Goal: Information Seeking & Learning: Check status

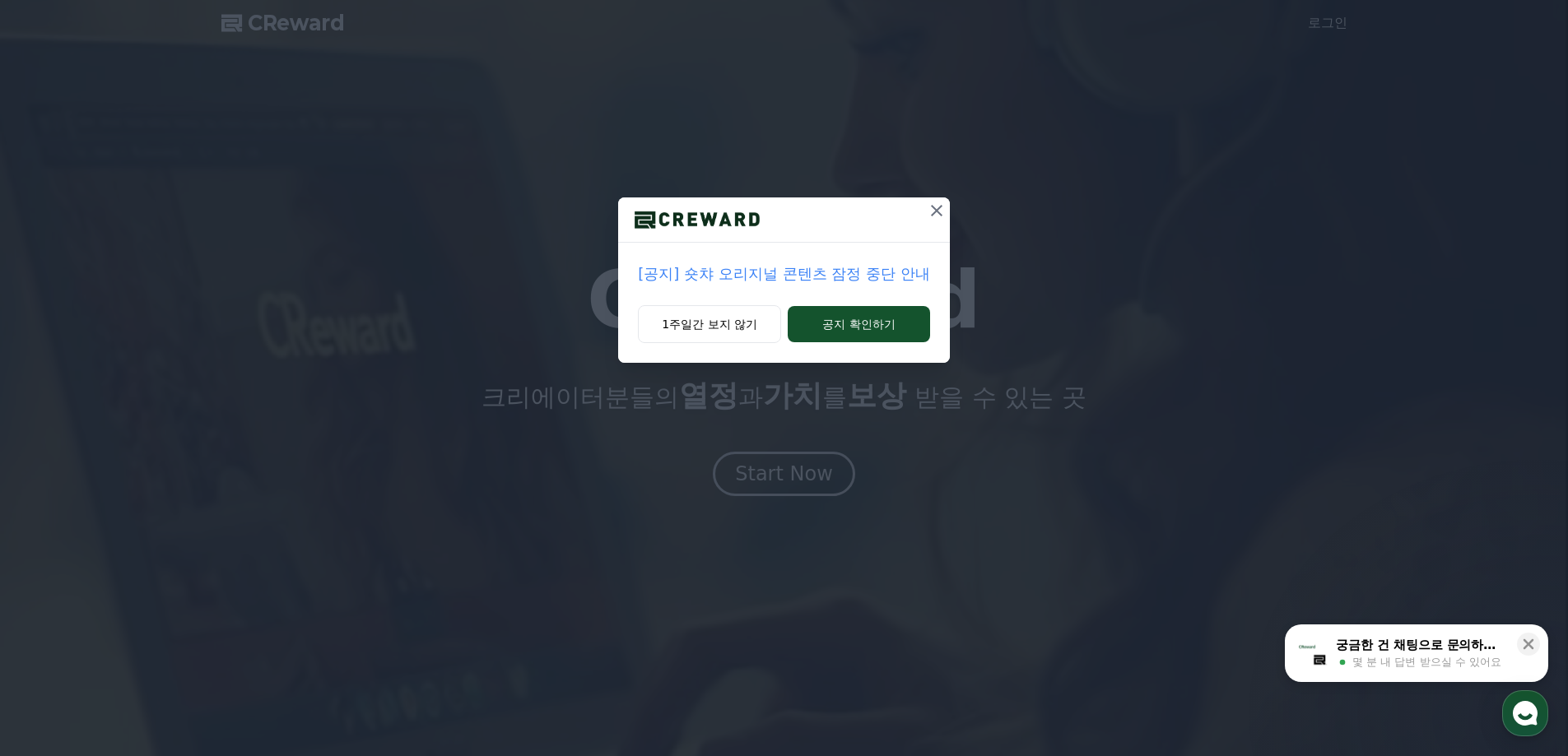
click at [937, 217] on icon at bounding box center [937, 211] width 20 height 20
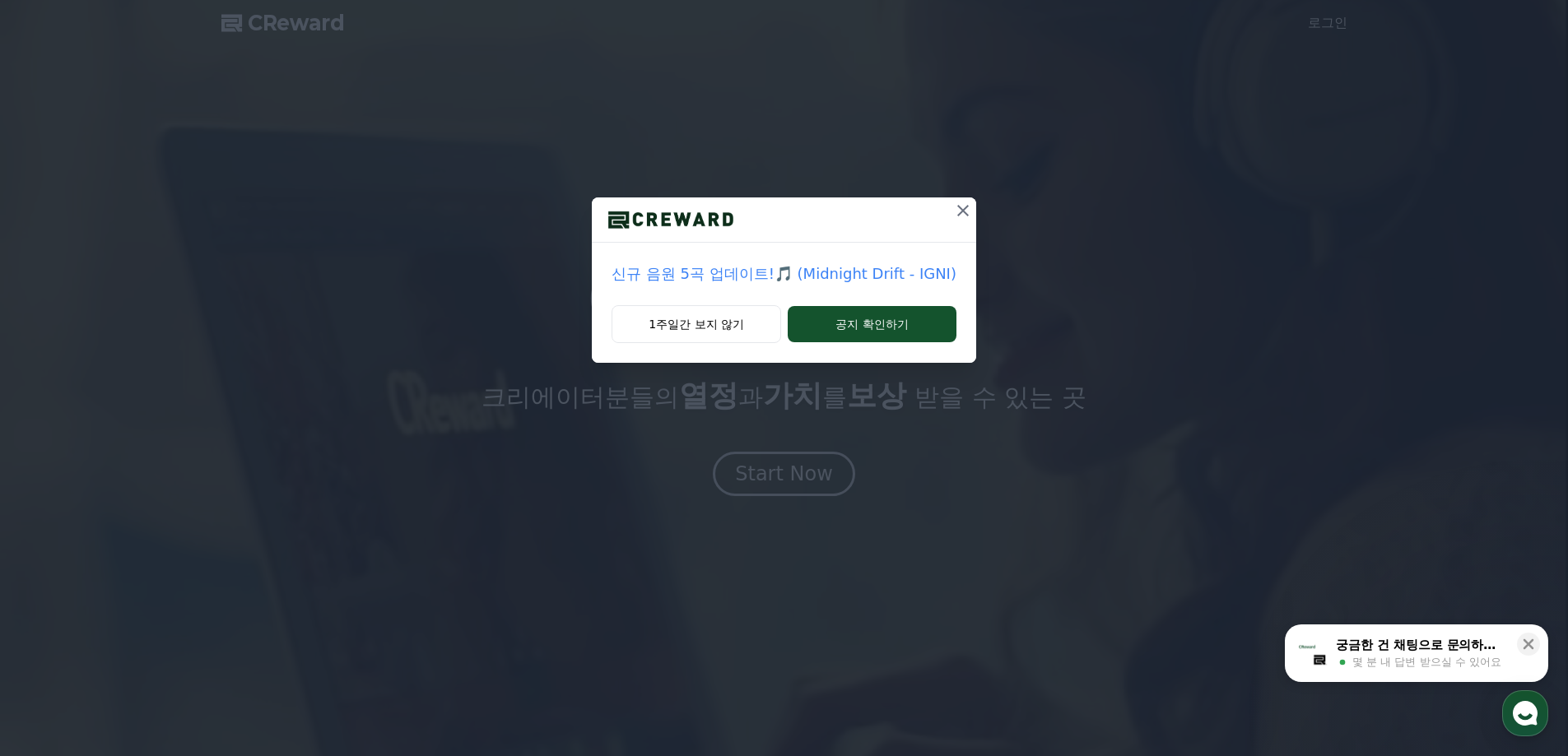
click at [745, 294] on div "신규 음원 5곡 업데이트!🎵 (Midnight Drift - IGNI)" at bounding box center [784, 274] width 384 height 62
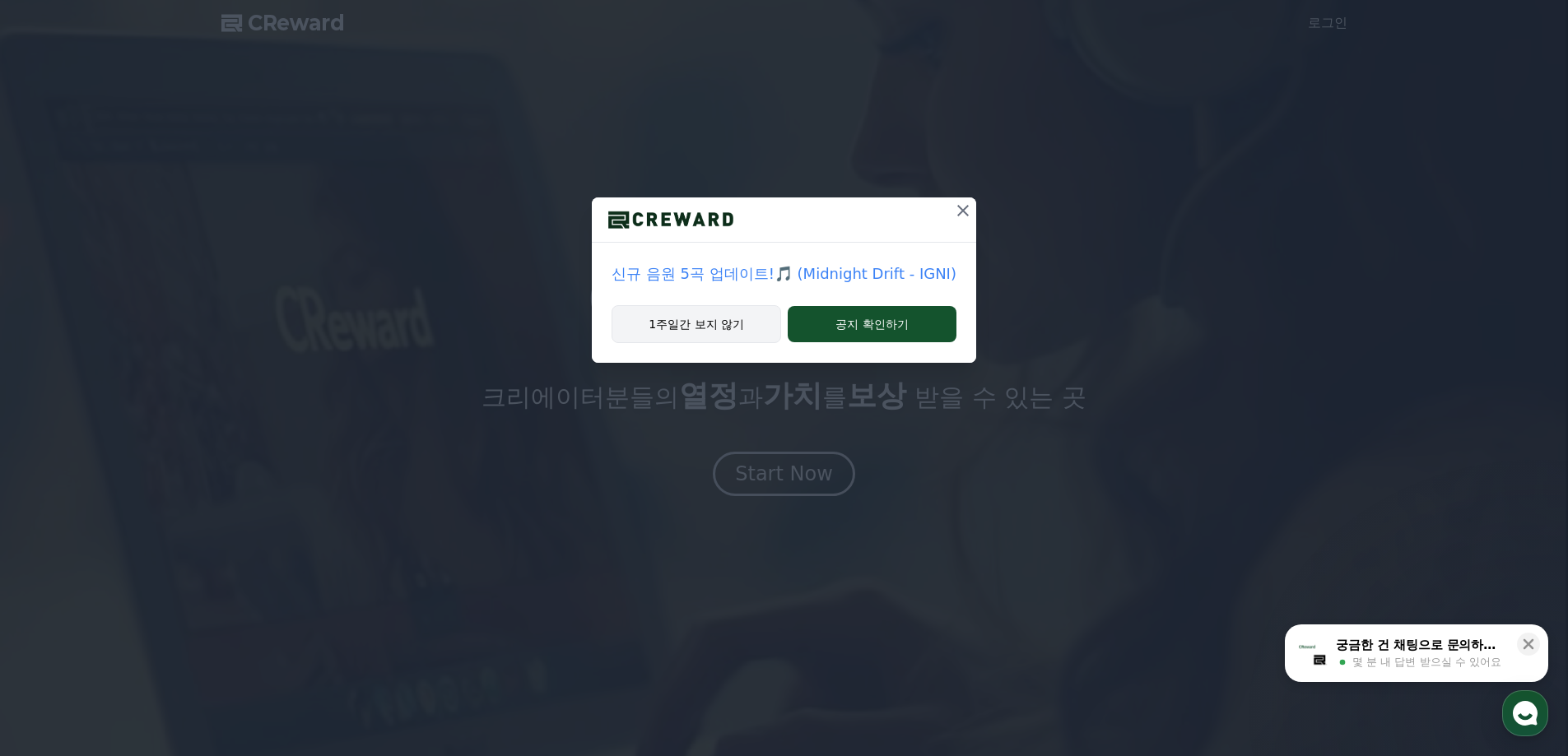
click at [729, 324] on button "1주일간 보지 않기" at bounding box center [696, 324] width 169 height 38
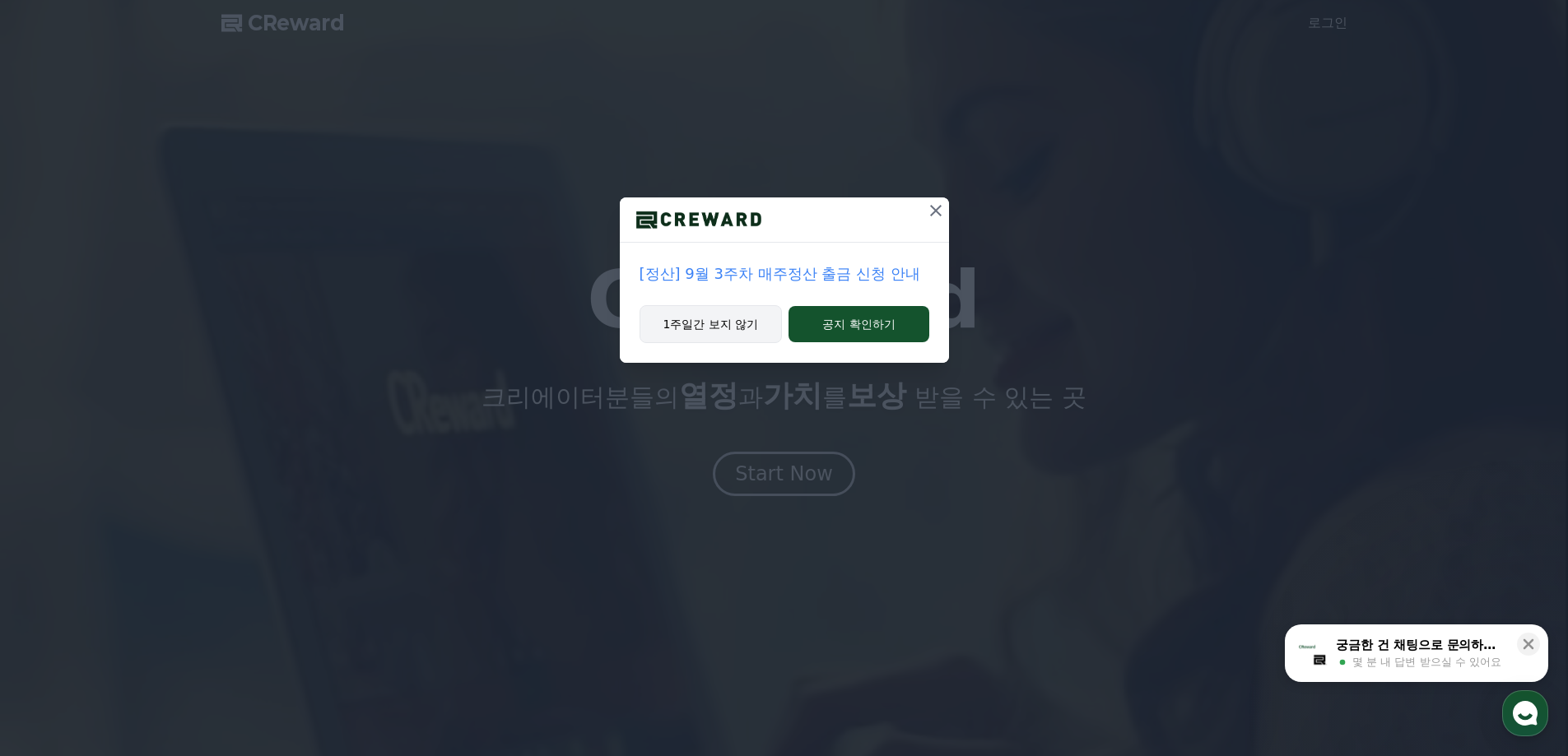
click at [744, 339] on button "1주일간 보지 않기" at bounding box center [711, 324] width 144 height 38
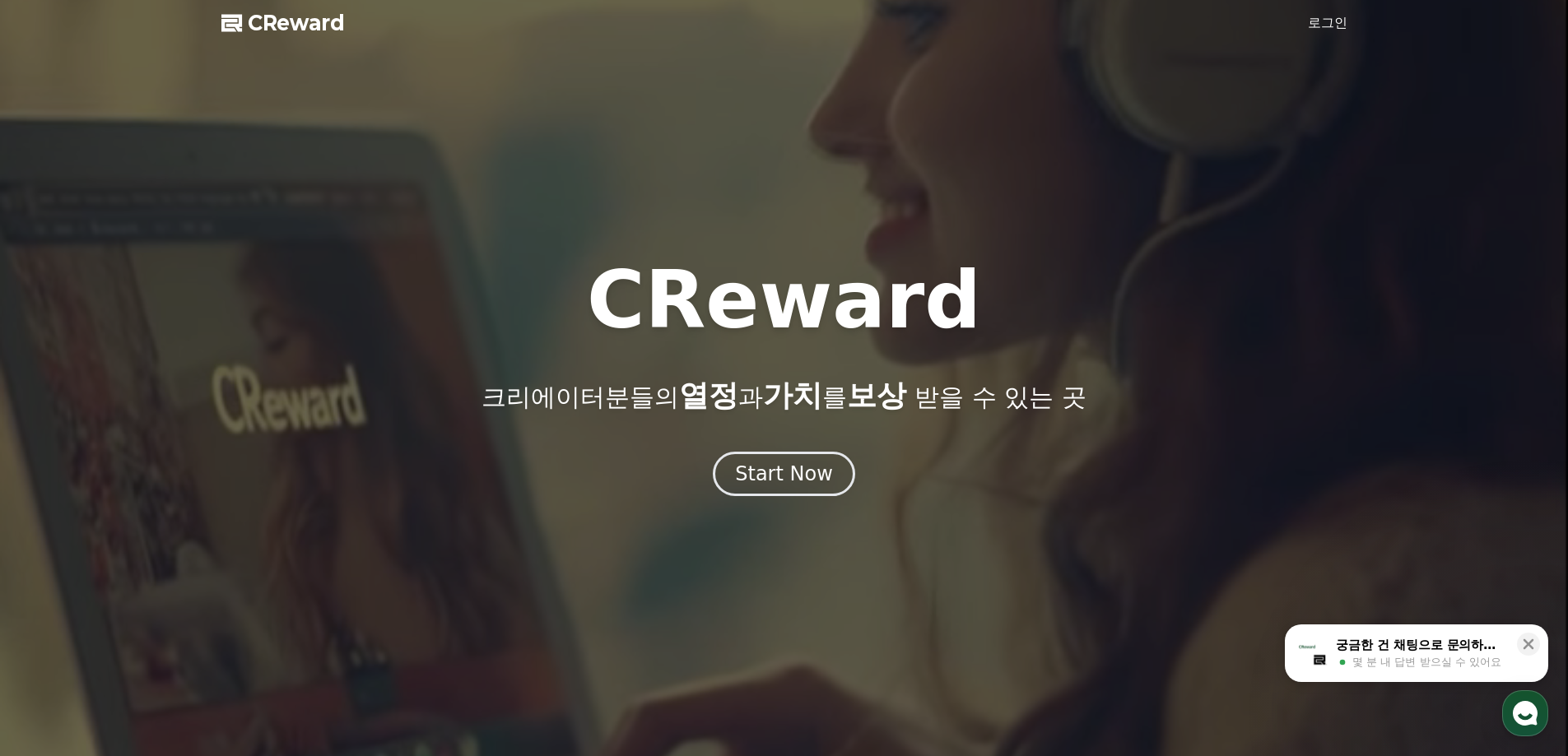
click at [1343, 37] on div at bounding box center [784, 378] width 1568 height 756
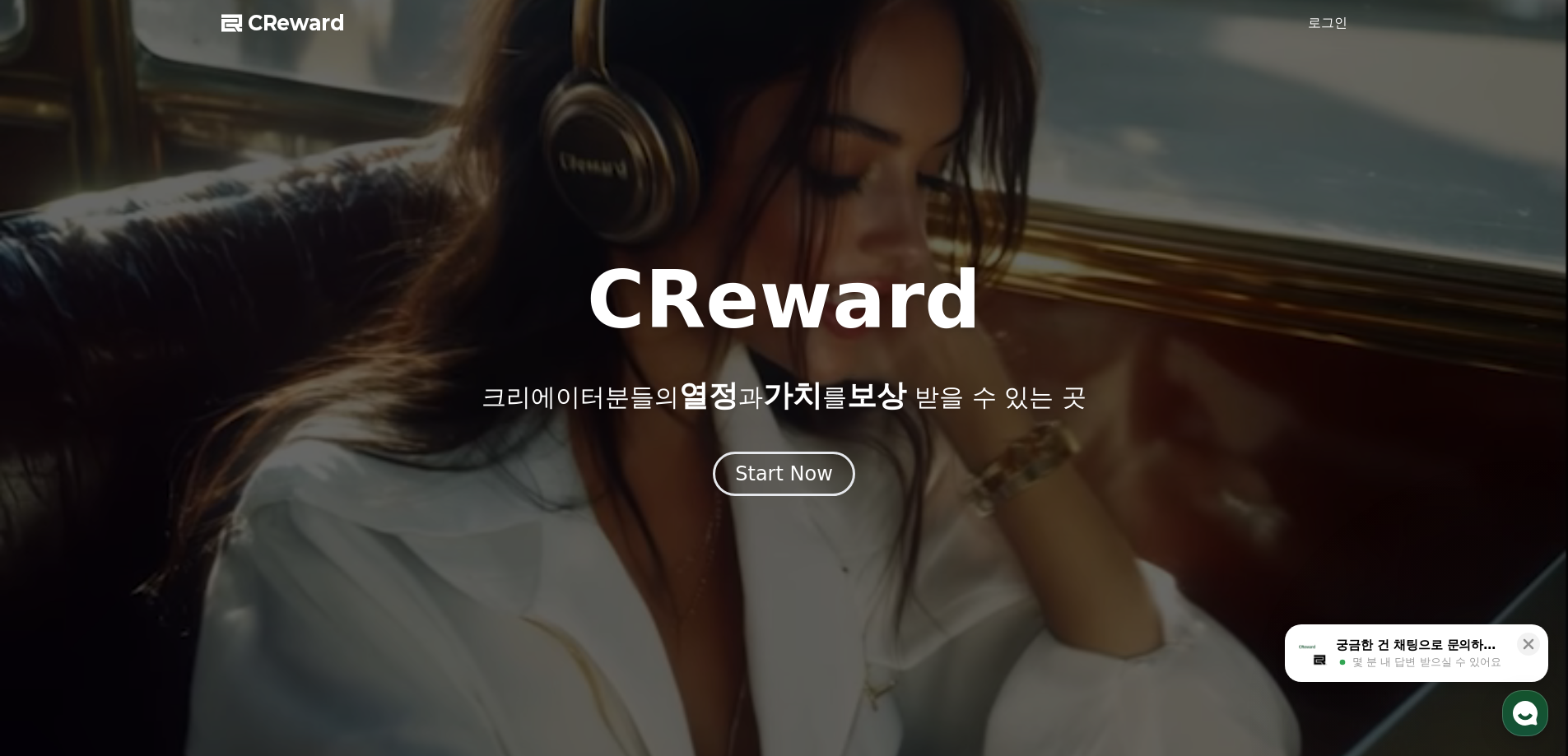
click at [1341, 28] on link "로그인" at bounding box center [1328, 23] width 40 height 20
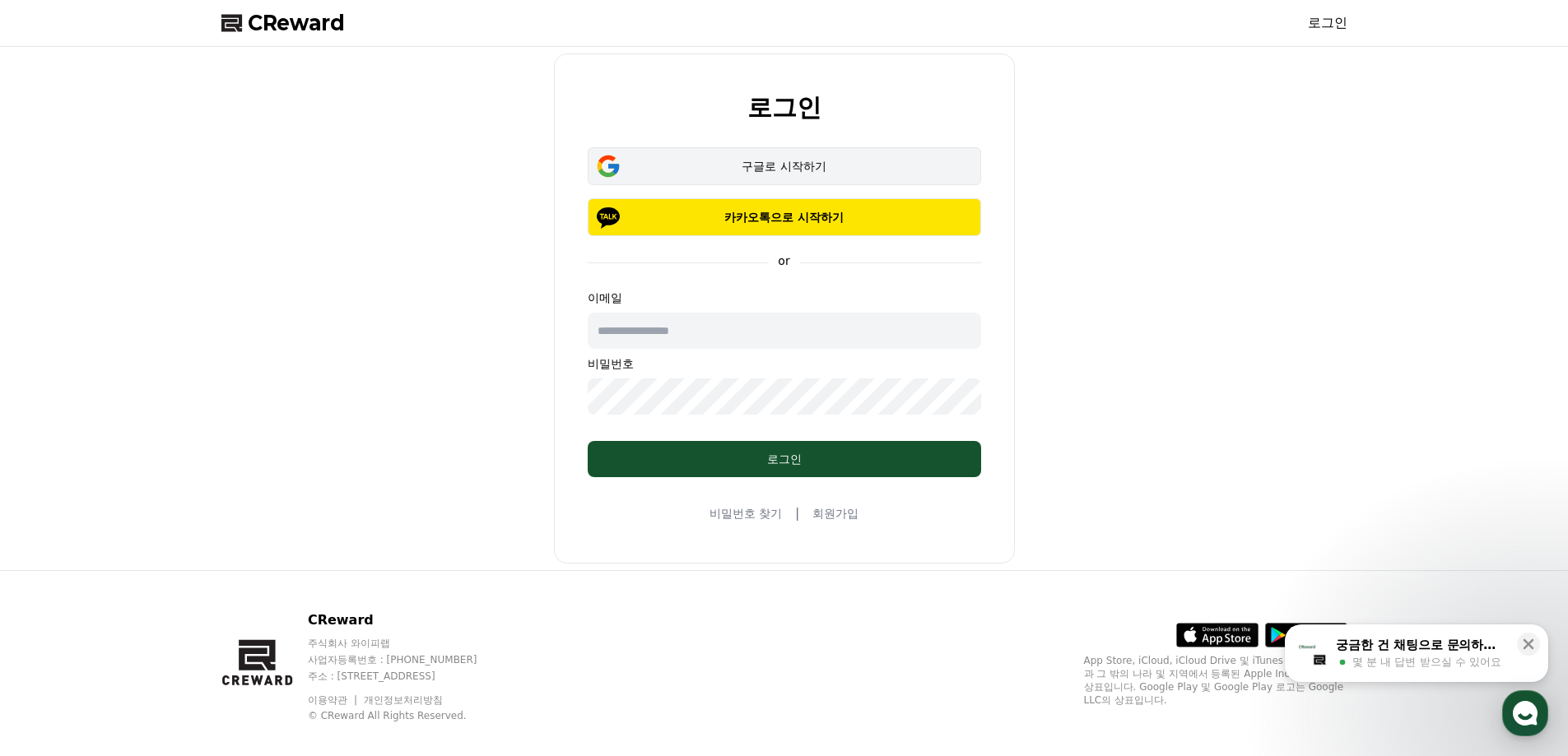
click at [836, 167] on div "구글로 시작하기" at bounding box center [784, 166] width 346 height 17
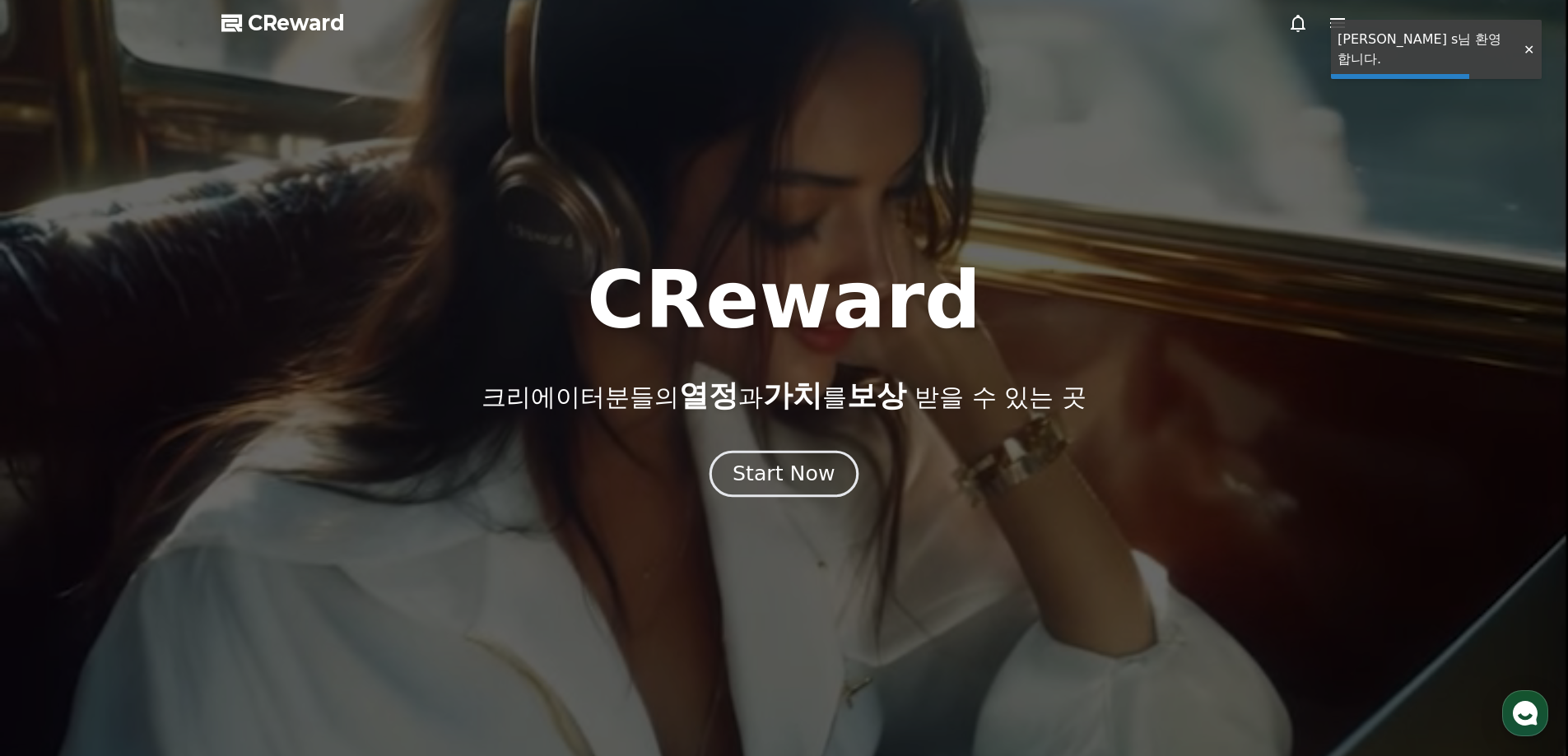
click at [794, 478] on div "Start Now" at bounding box center [784, 474] width 102 height 28
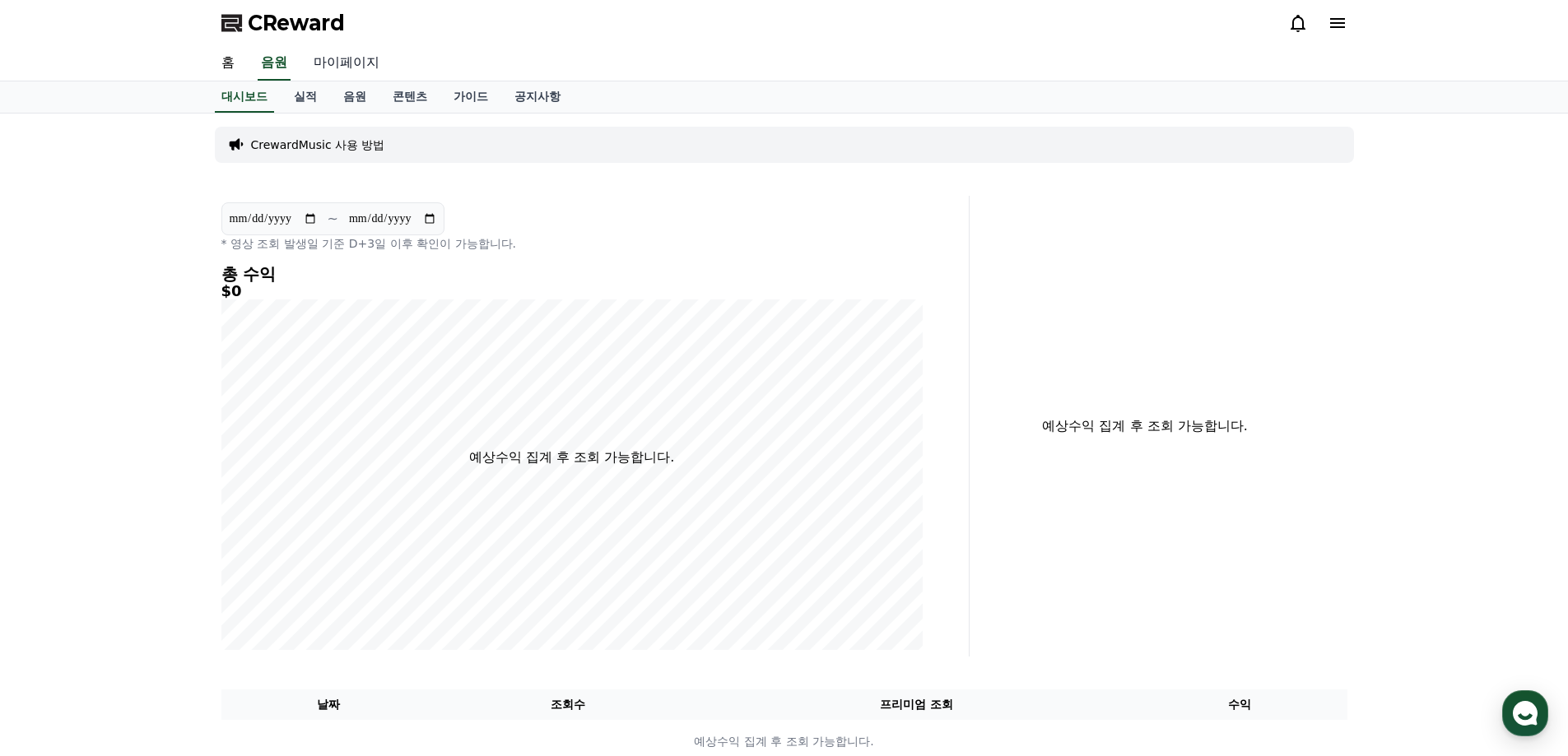
click at [362, 64] on link "마이페이지" at bounding box center [346, 64] width 92 height 35
select select "**********"
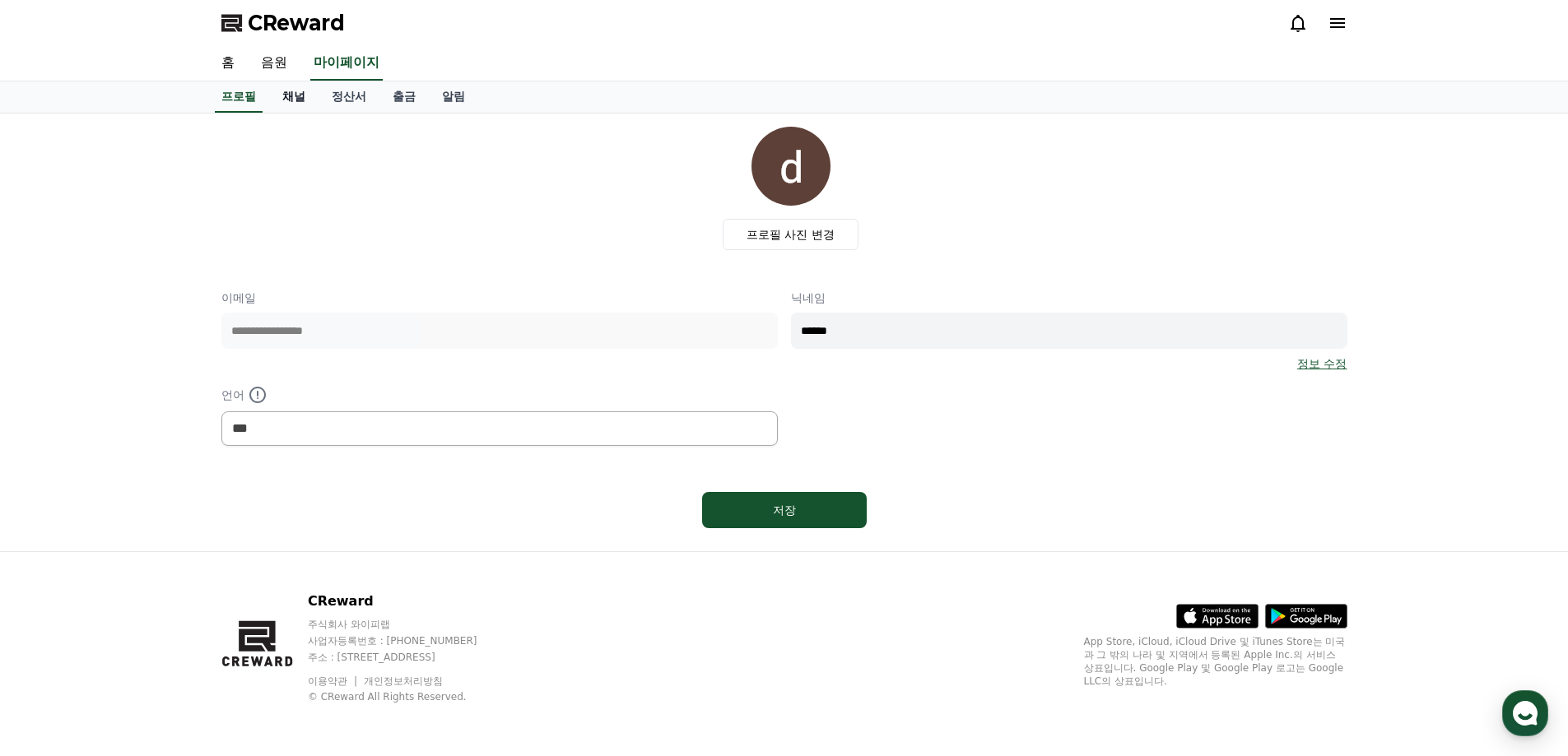
click at [307, 96] on link "채널" at bounding box center [294, 97] width 50 height 32
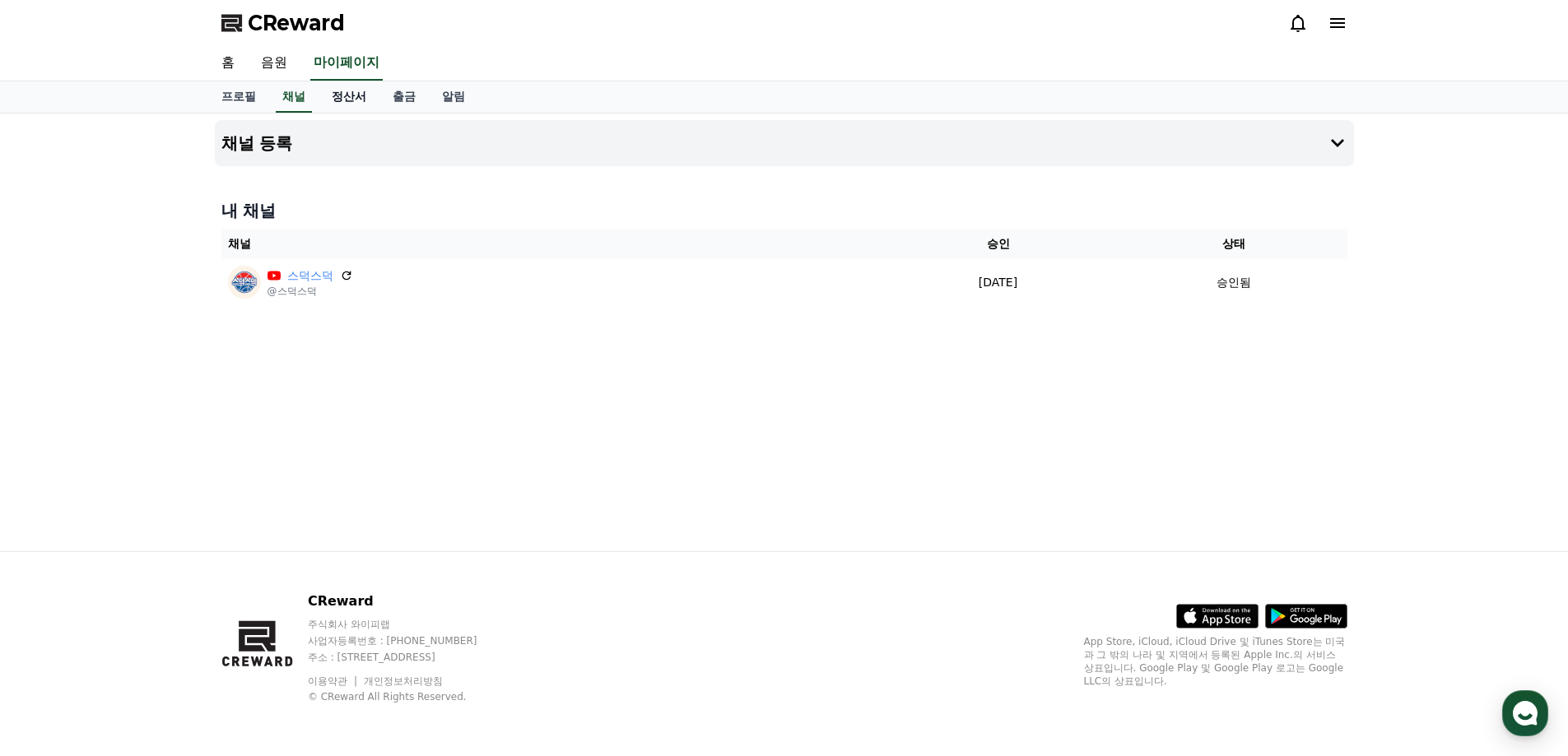
click at [355, 101] on link "정산서" at bounding box center [349, 97] width 61 height 32
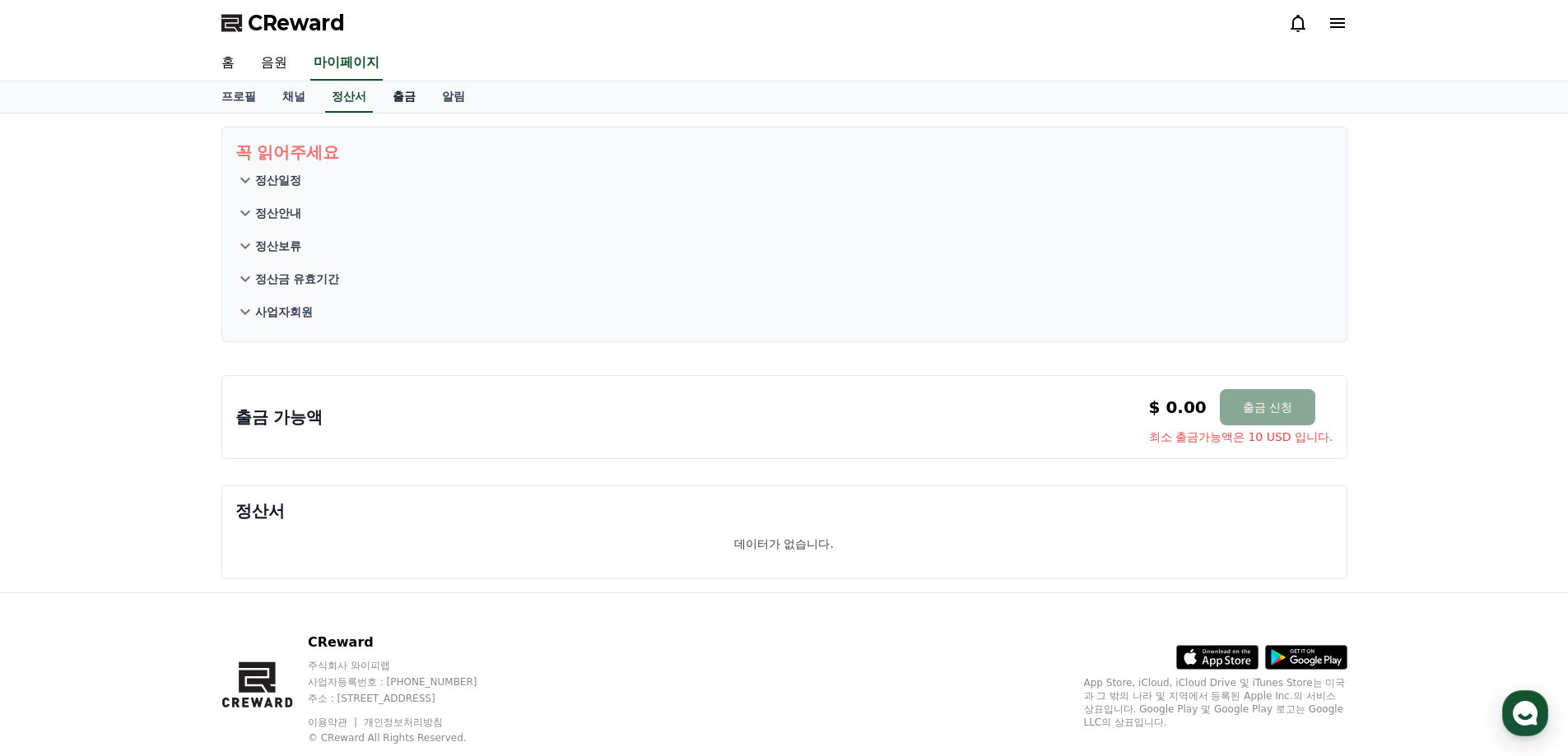
click at [412, 100] on link "출금" at bounding box center [404, 97] width 50 height 32
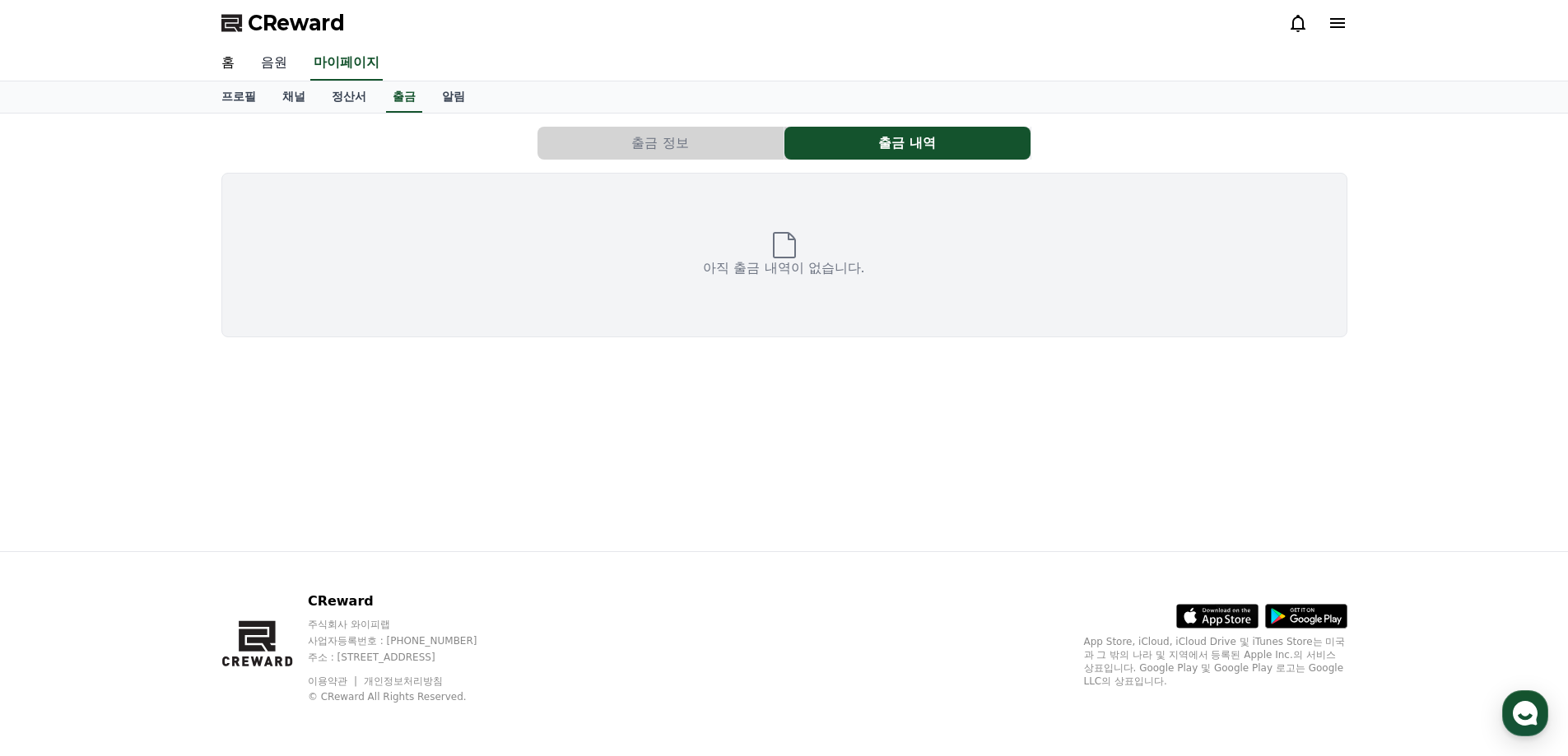
click at [283, 54] on link "음원" at bounding box center [274, 64] width 52 height 35
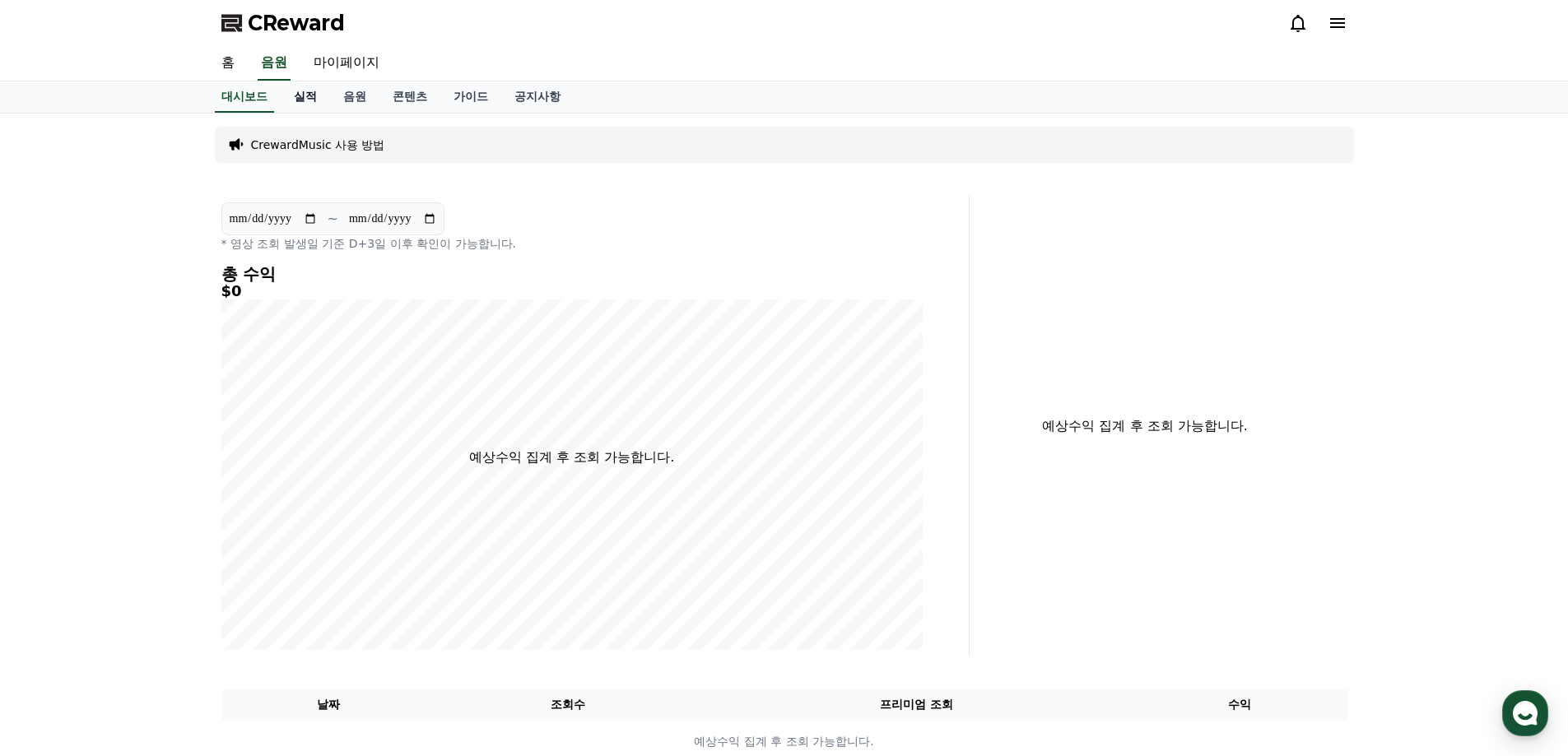
click at [305, 96] on link "실적" at bounding box center [305, 97] width 50 height 32
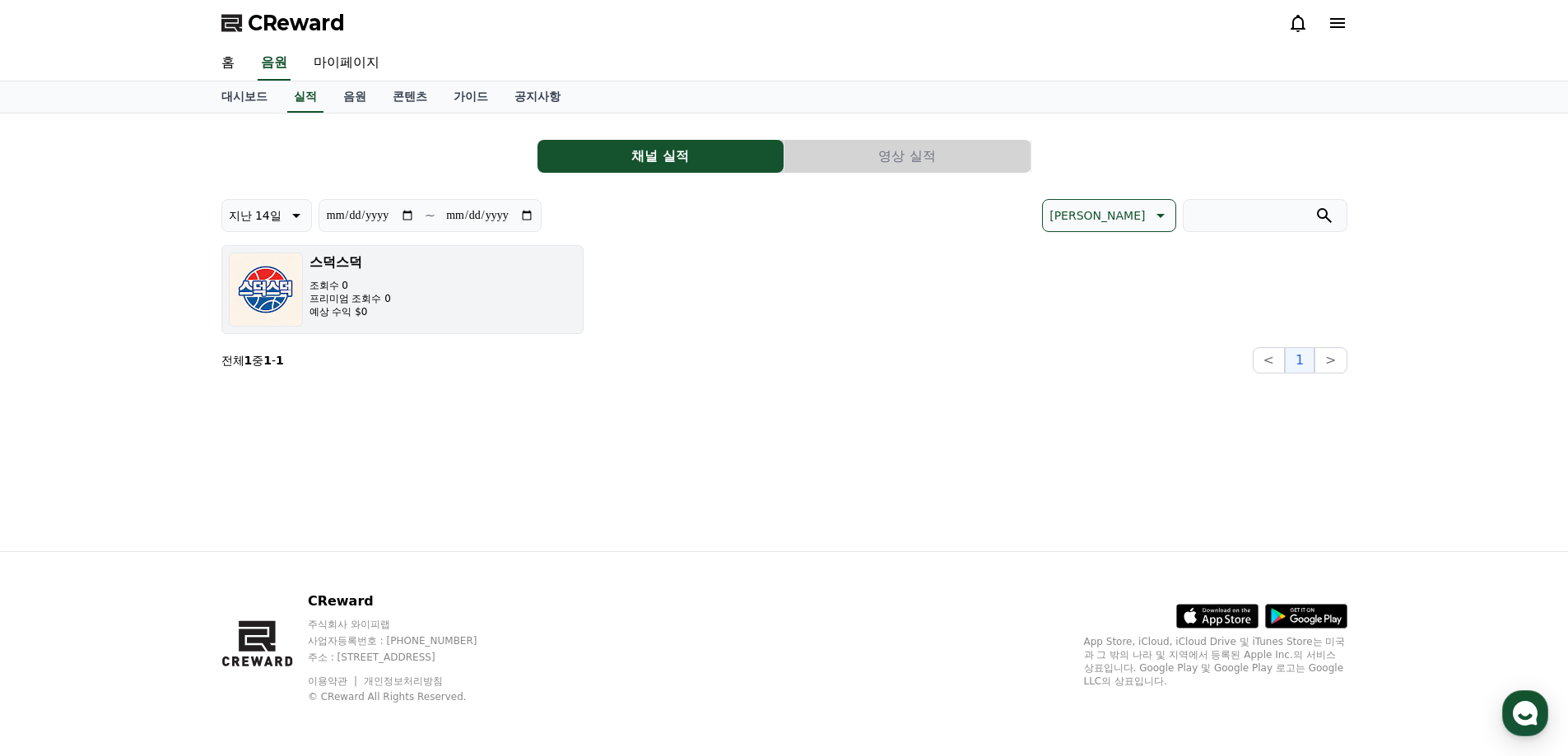
click at [410, 314] on button "스덕스덕 조회수 0 프리미엄 조회수 0 예상 수익 $0" at bounding box center [403, 290] width 362 height 89
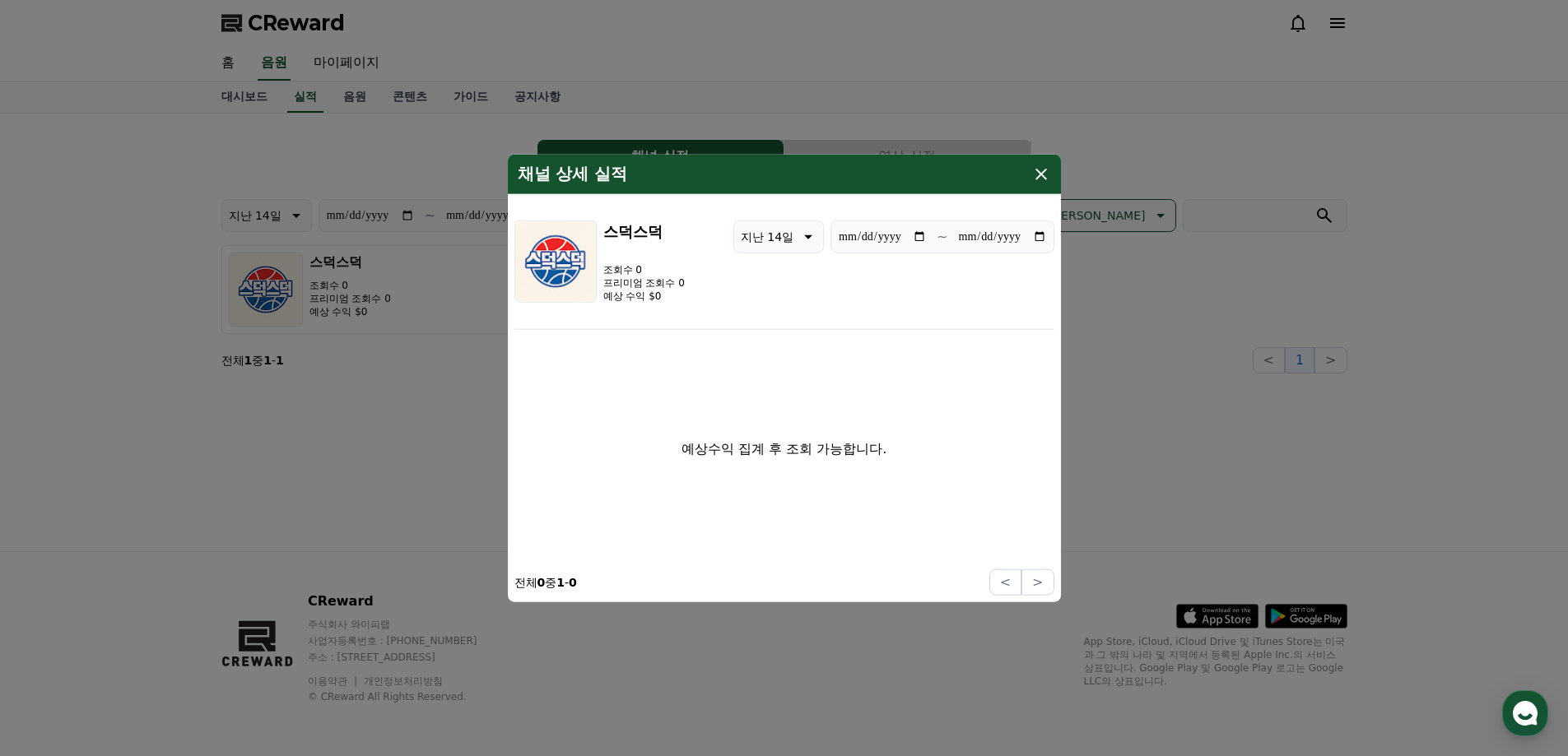
click at [1043, 177] on icon "modal" at bounding box center [1042, 173] width 12 height 12
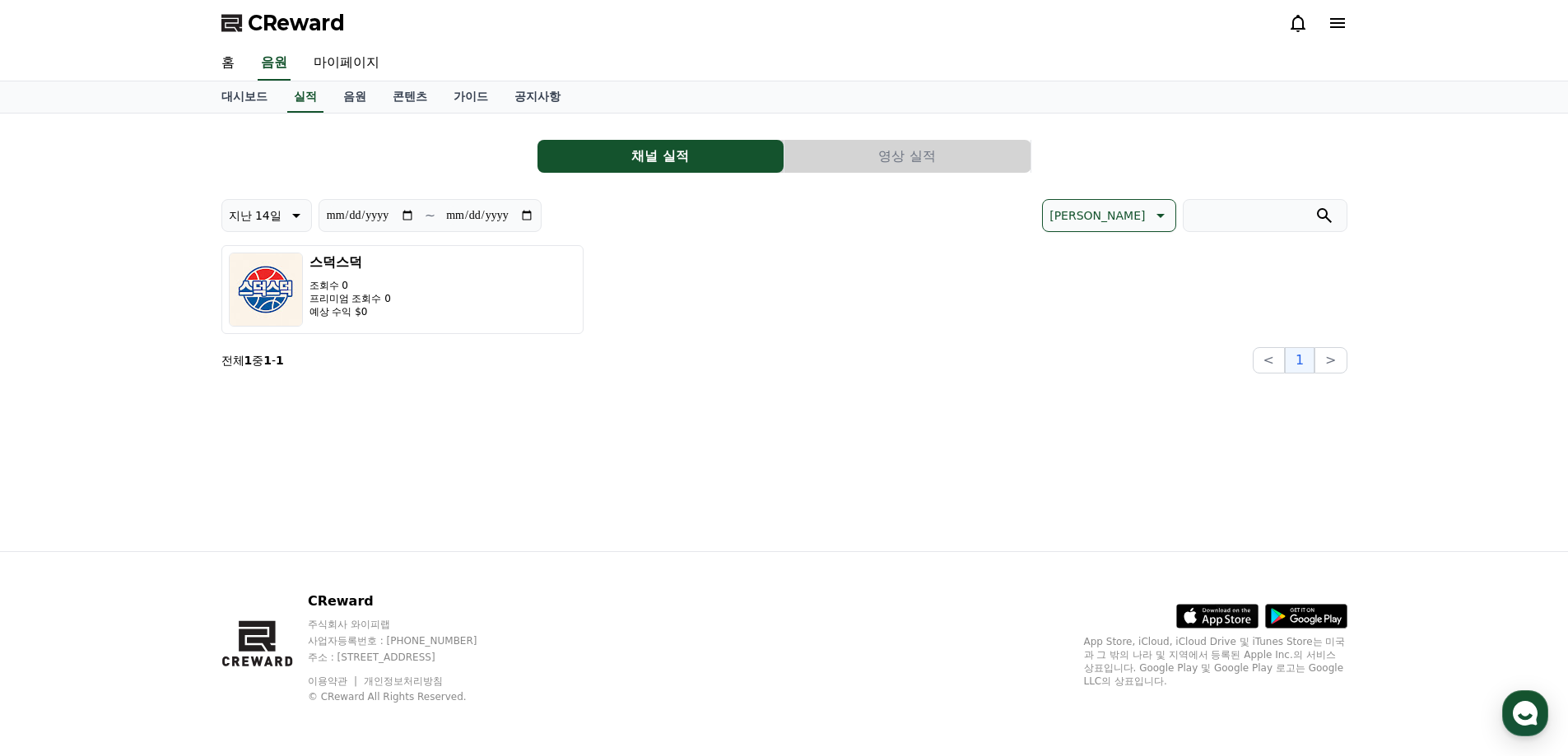
click at [942, 144] on button "영상 실적" at bounding box center [907, 157] width 247 height 33
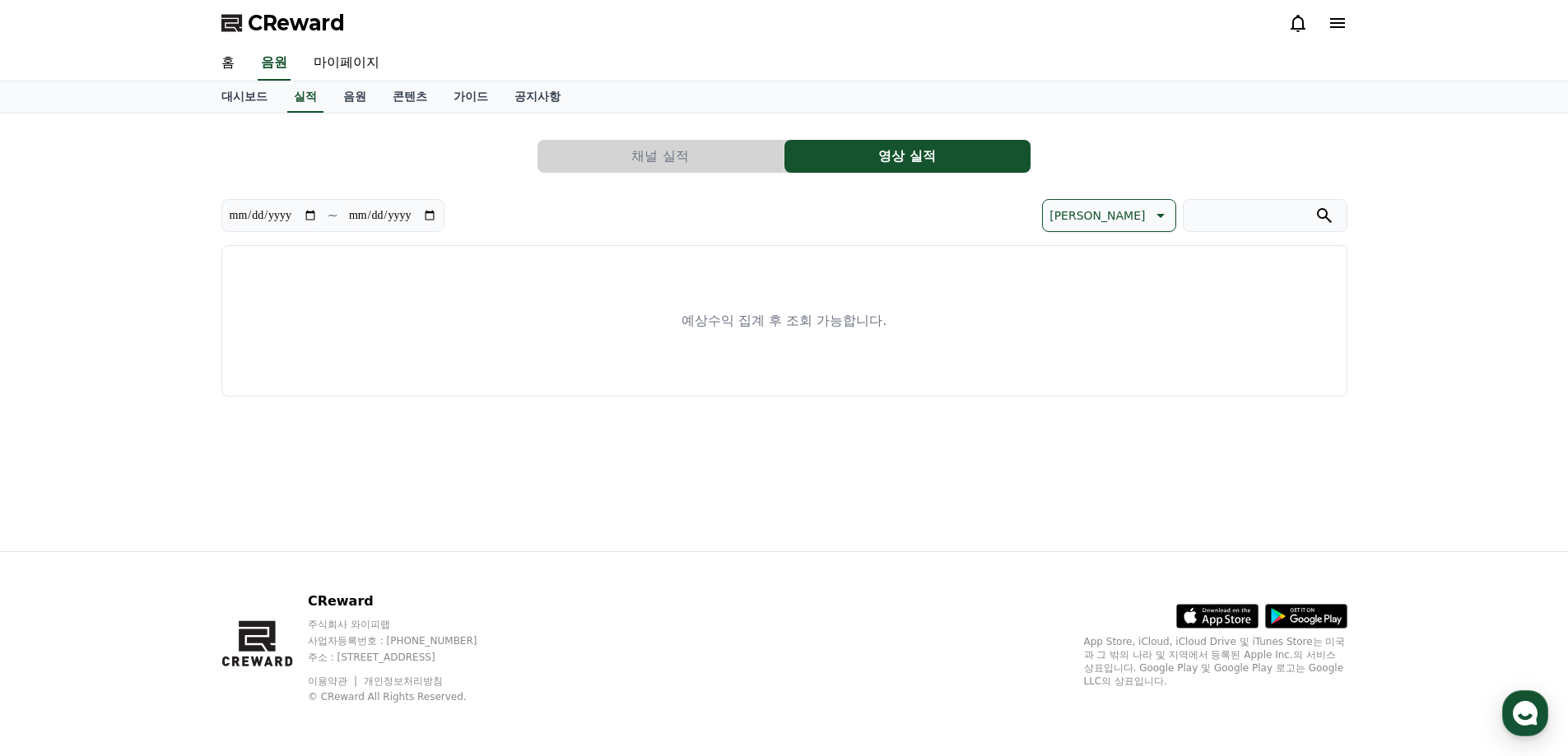
click at [686, 295] on div "예상수익 집계 후 조회 가능합니다." at bounding box center [784, 321] width 1126 height 151
click at [669, 151] on button "채널 실적" at bounding box center [661, 157] width 247 height 33
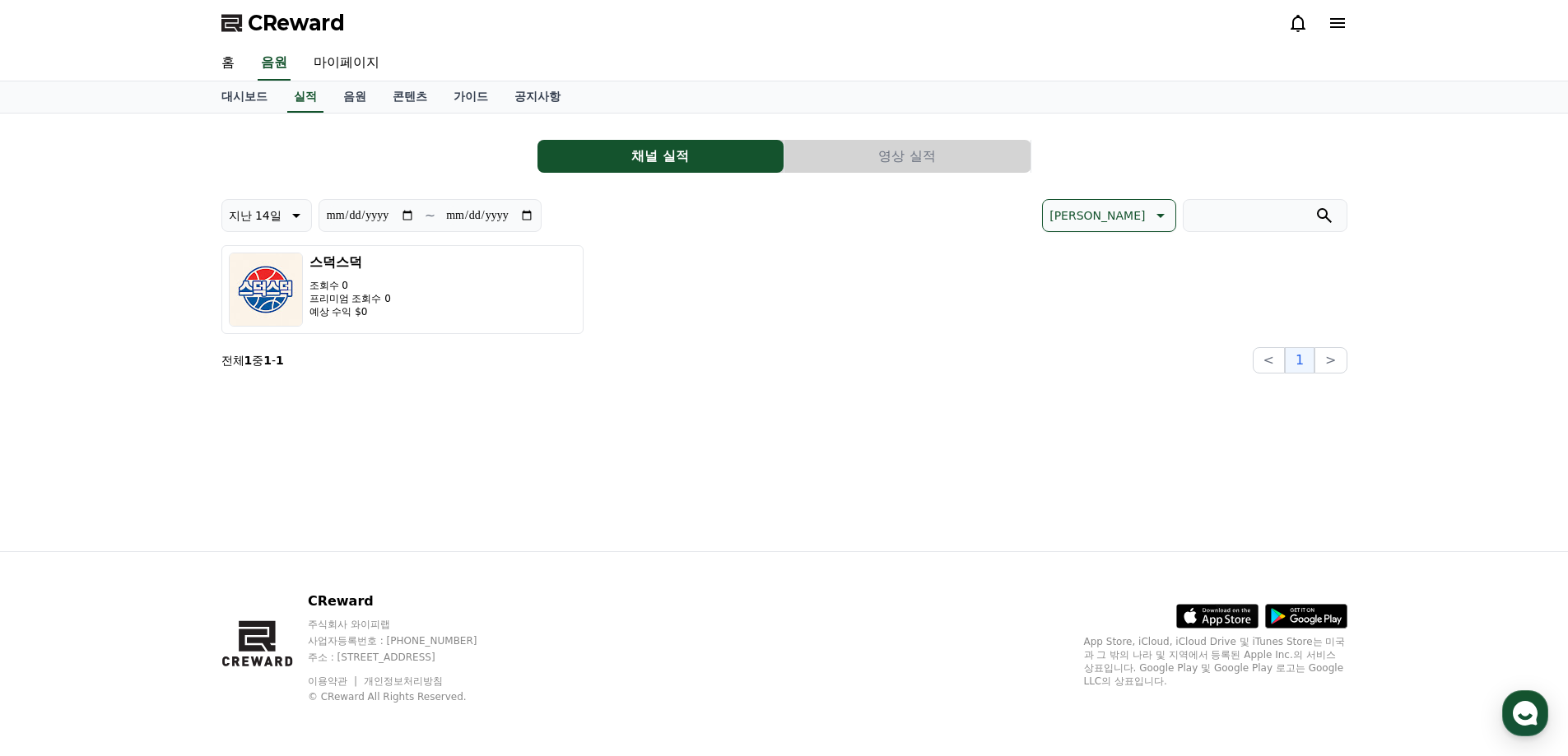
click at [1147, 336] on div "**********" at bounding box center [784, 286] width 1126 height 174
